Goal: Browse casually: Explore the website without a specific task or goal

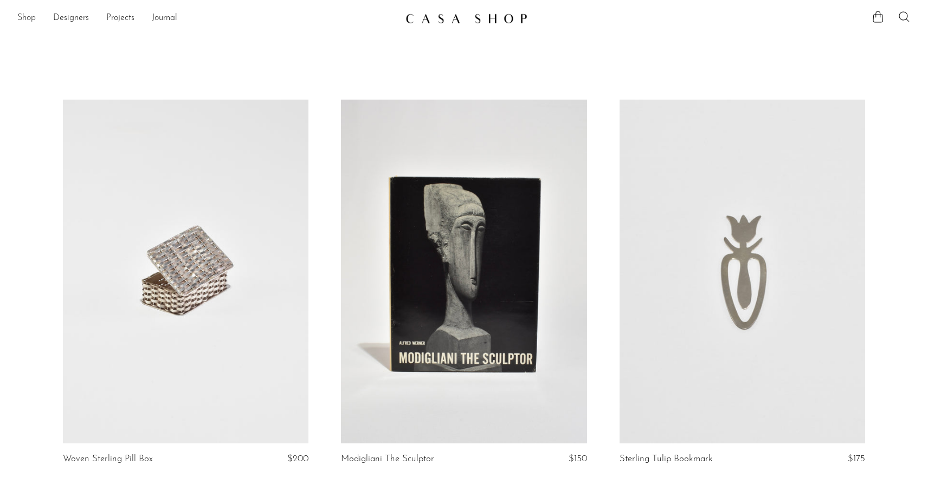
click at [24, 15] on link "Shop" at bounding box center [26, 18] width 18 height 14
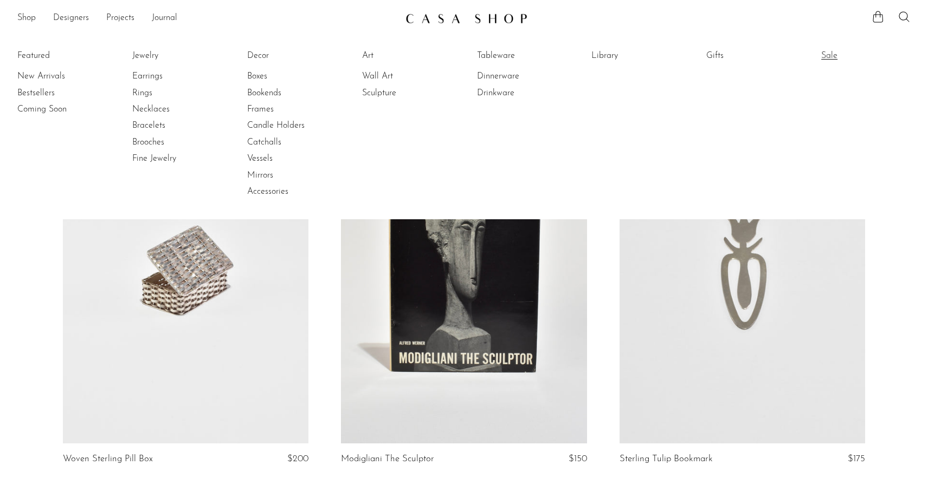
click at [828, 55] on link "Sale" at bounding box center [861, 56] width 81 height 12
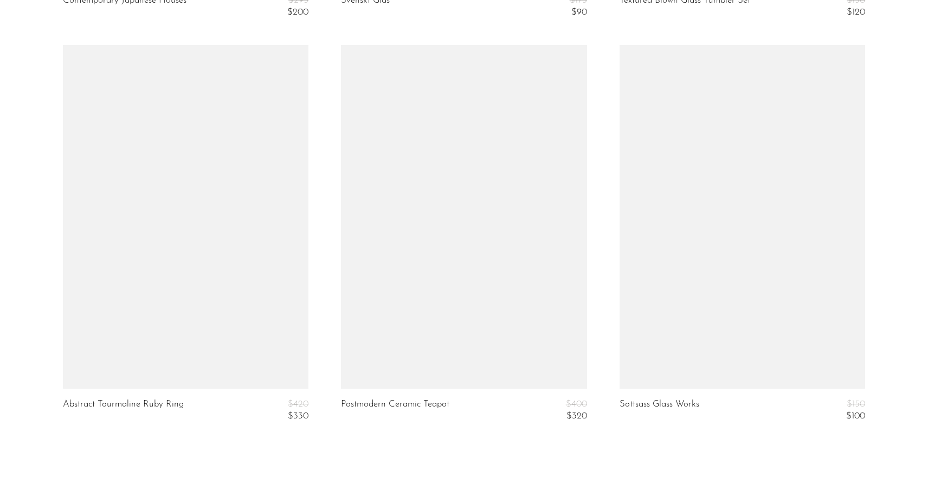
scroll to position [4580, 0]
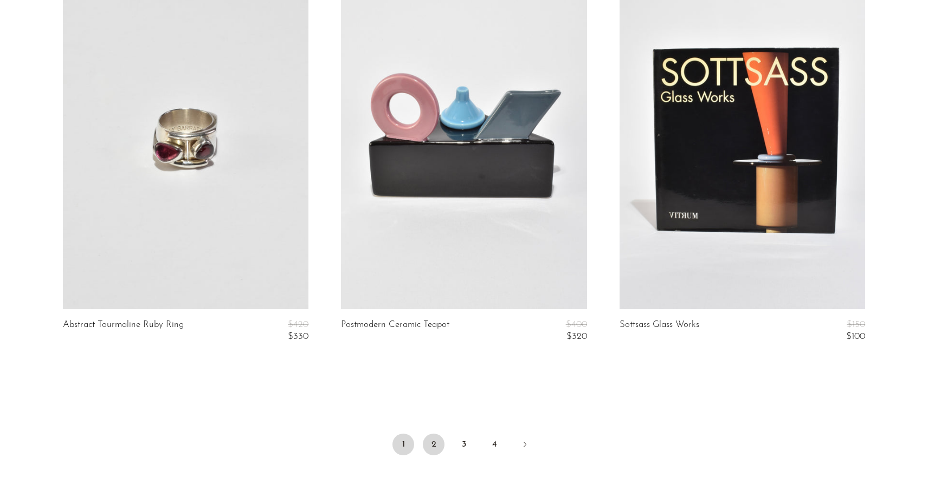
click at [426, 439] on link "2" at bounding box center [434, 445] width 22 height 22
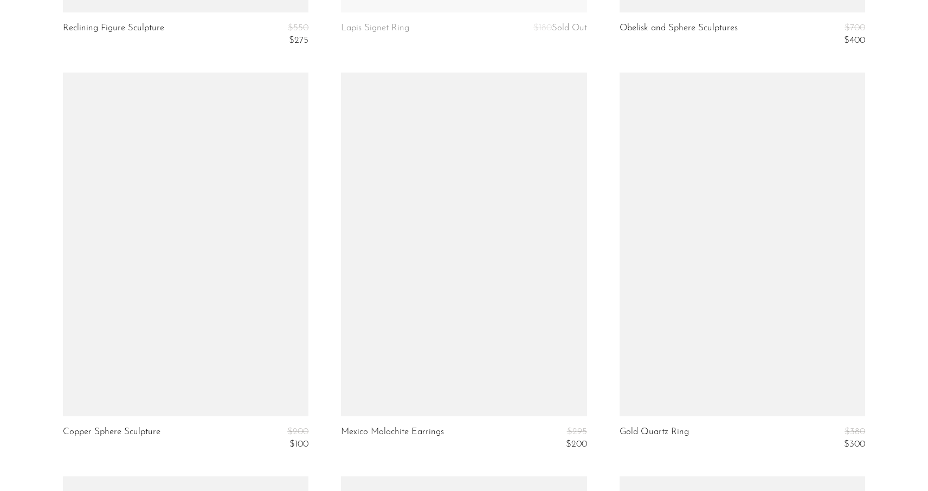
scroll to position [1655, 0]
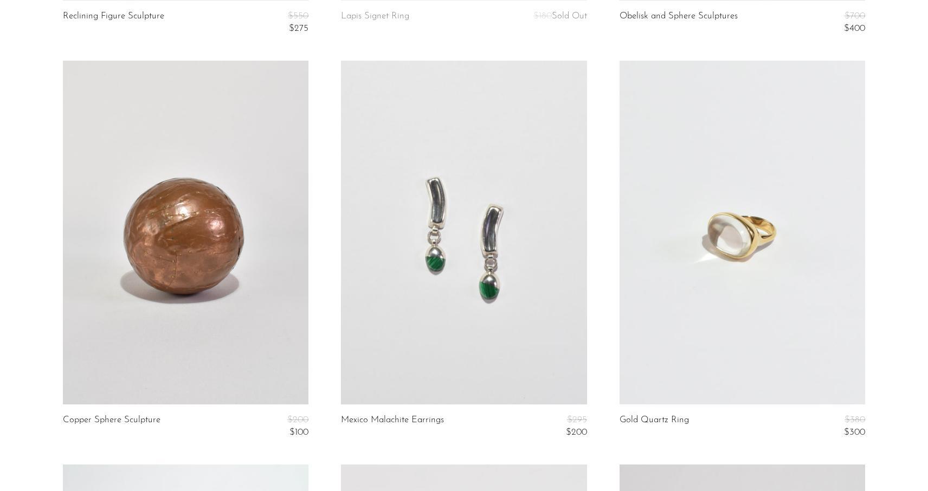
click at [243, 314] on link at bounding box center [186, 233] width 246 height 344
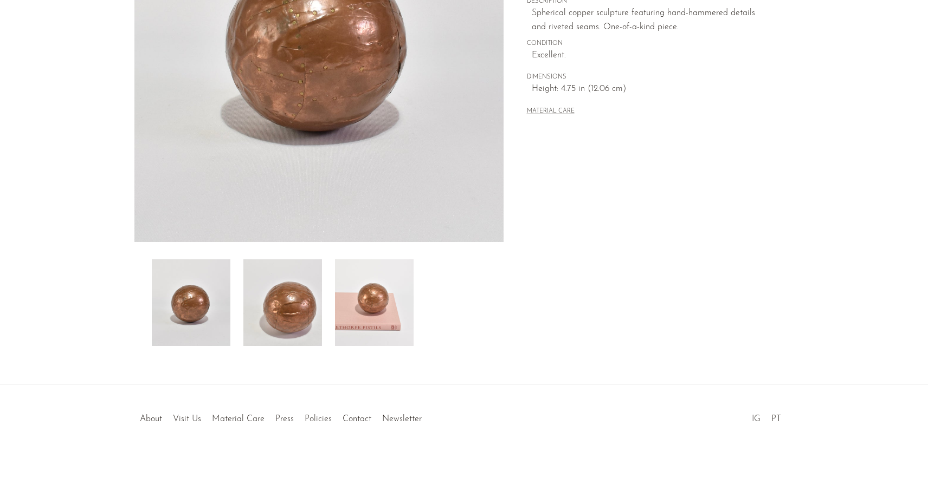
scroll to position [214, 0]
click at [380, 298] on img at bounding box center [374, 303] width 79 height 87
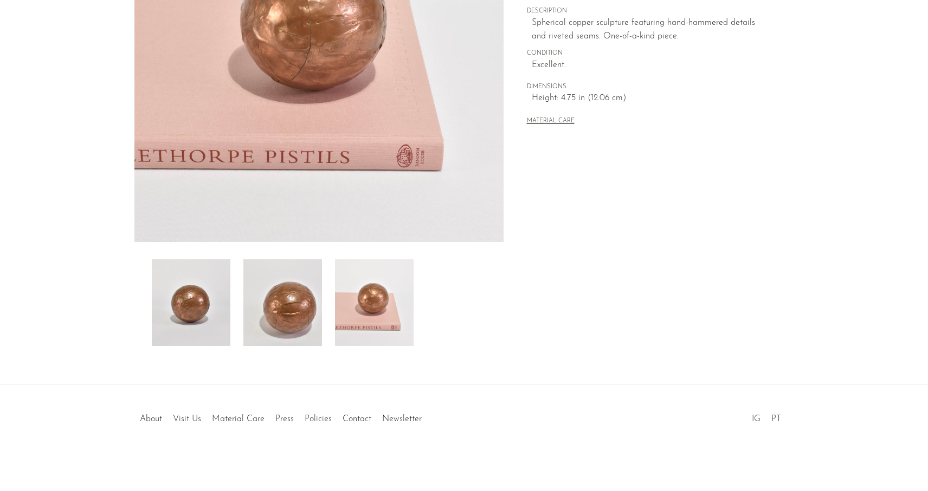
scroll to position [0, 0]
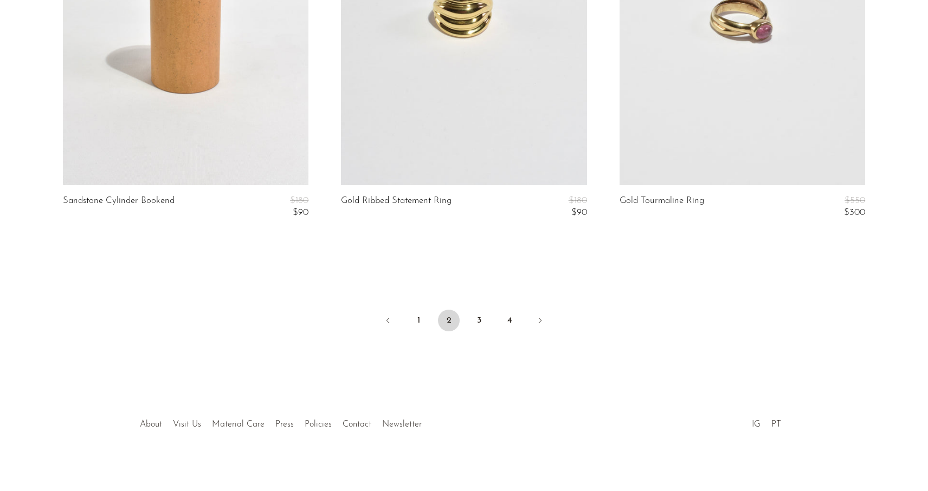
scroll to position [4703, 0]
click at [476, 313] on link "3" at bounding box center [479, 321] width 22 height 22
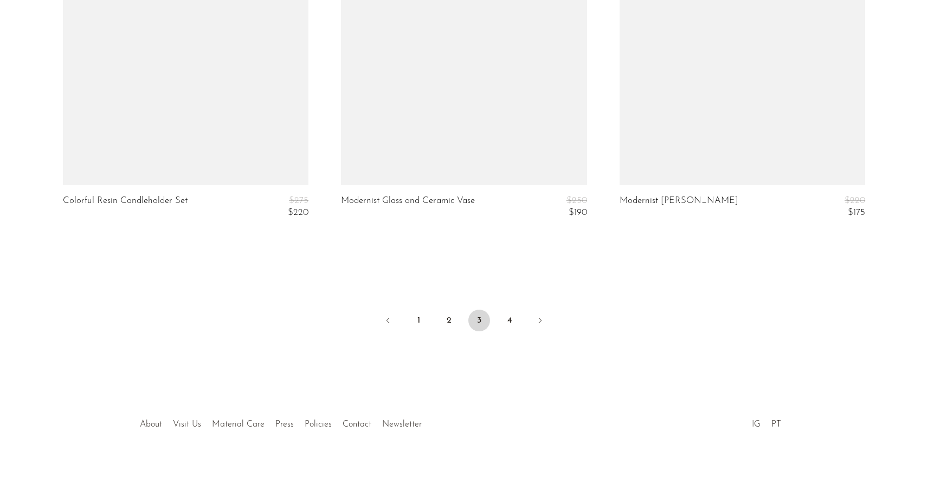
scroll to position [4703, 0]
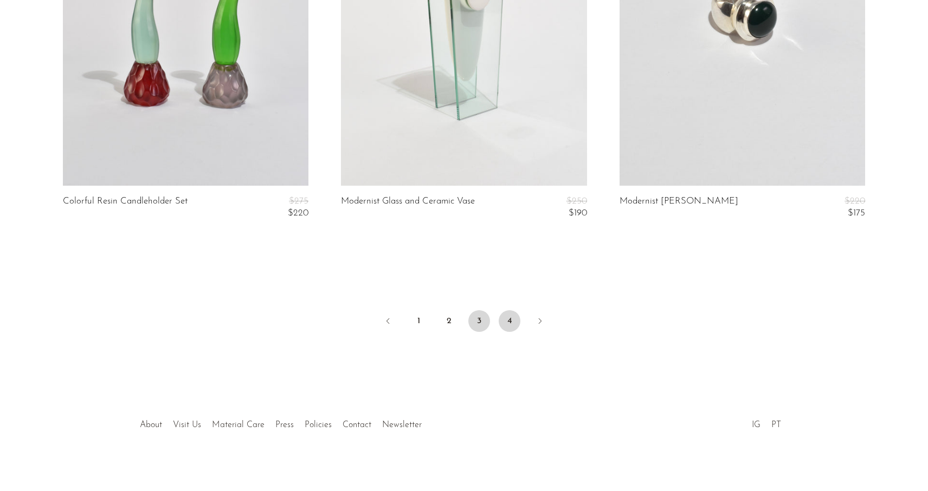
click at [505, 314] on link "4" at bounding box center [509, 321] width 22 height 22
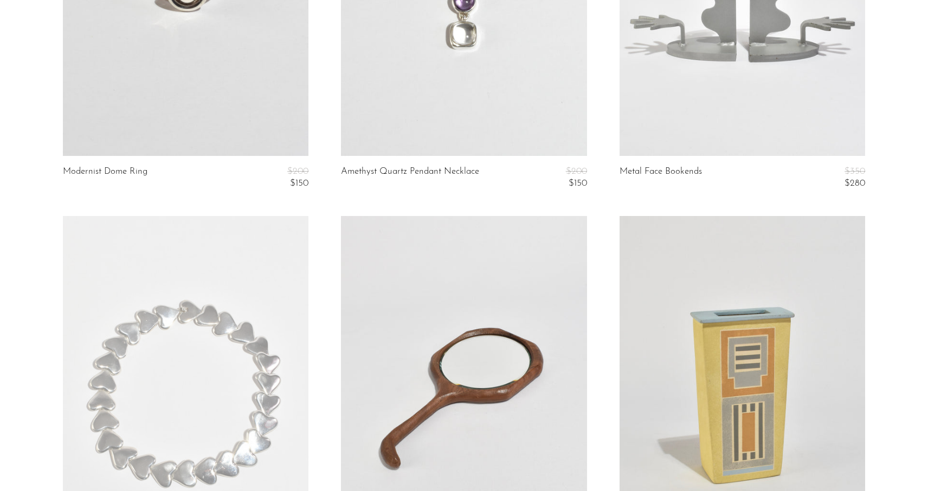
scroll to position [552, 0]
